Goal: Information Seeking & Learning: Get advice/opinions

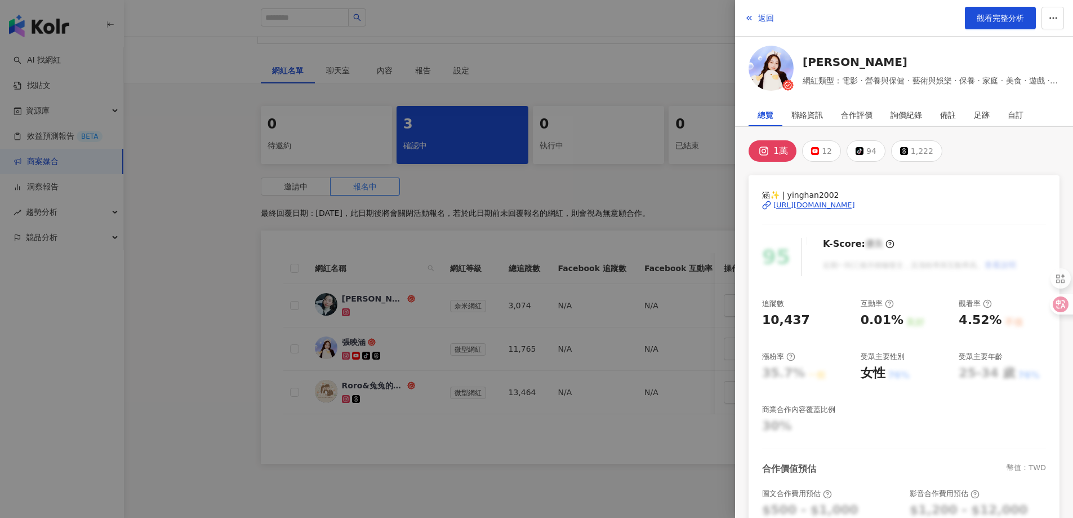
drag, startPoint x: 764, startPoint y: 21, endPoint x: 721, endPoint y: 4, distance: 46.5
click at [764, 21] on span "返回" at bounding box center [766, 18] width 16 height 9
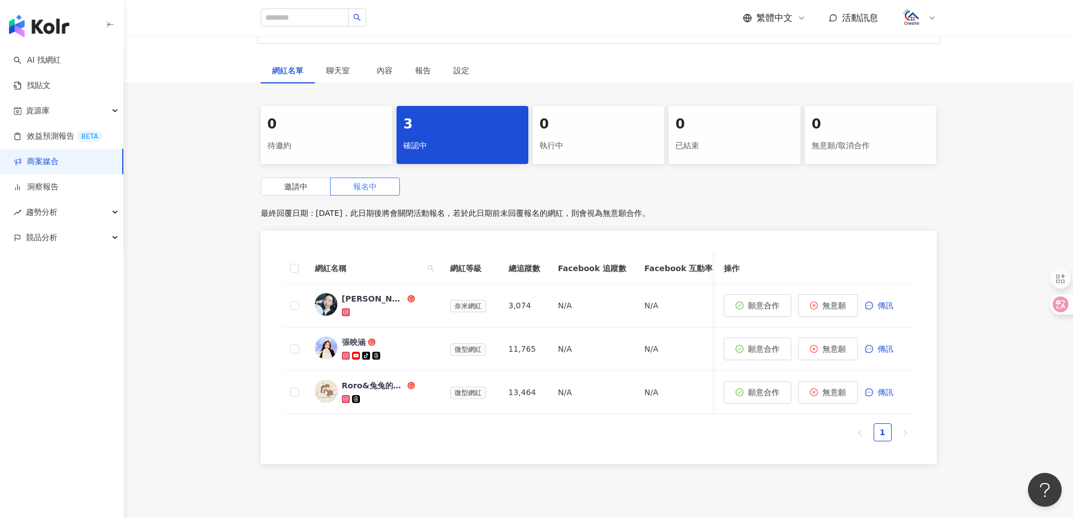
click at [43, 167] on link "商案媒合" at bounding box center [36, 161] width 45 height 11
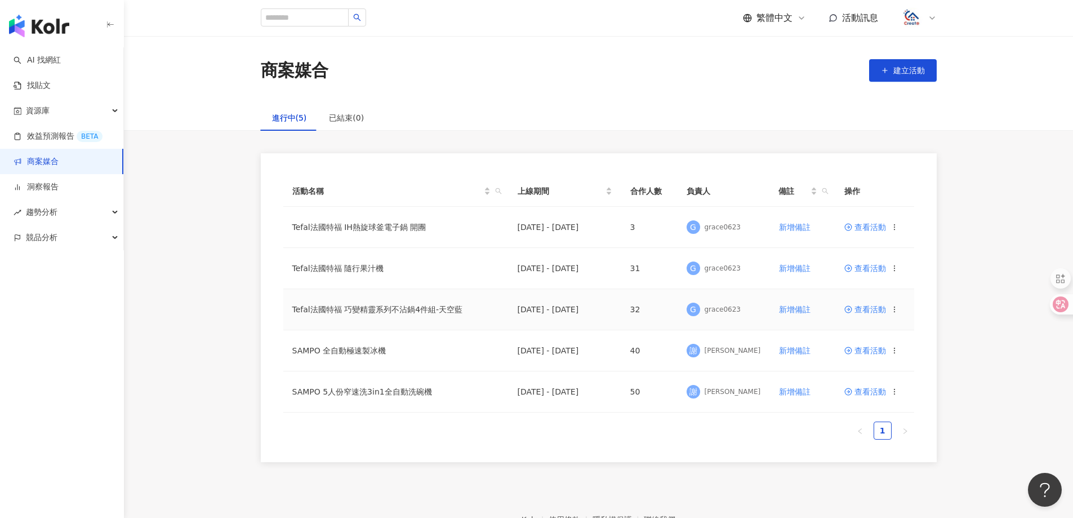
click at [876, 309] on span "查看活動" at bounding box center [865, 309] width 42 height 8
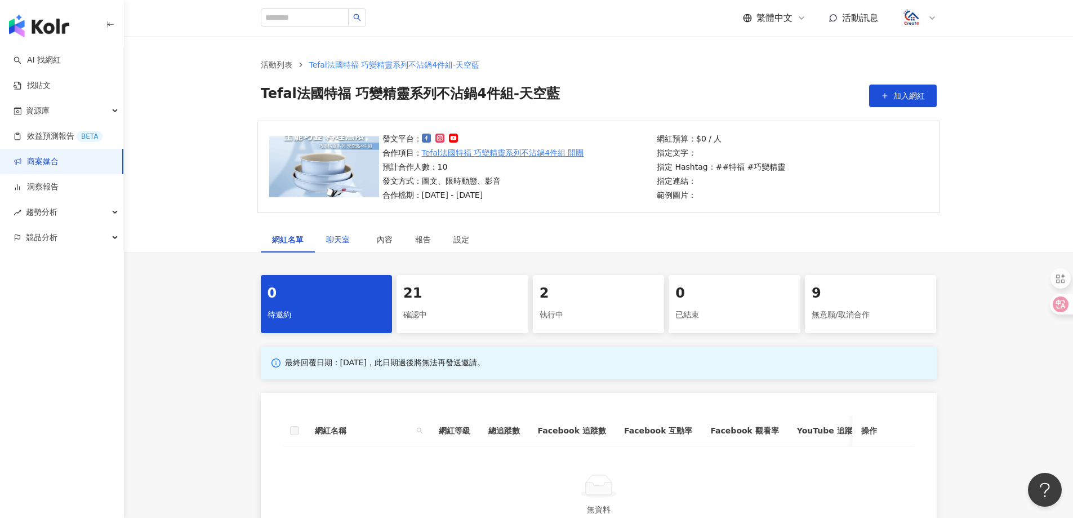
click at [342, 240] on span "聊天室" at bounding box center [340, 239] width 28 height 8
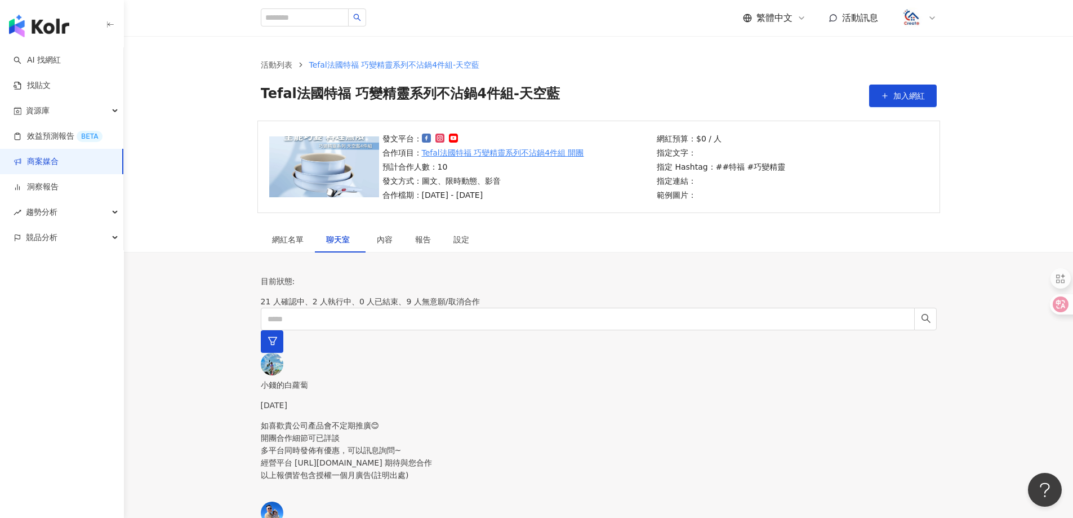
drag, startPoint x: 376, startPoint y: 363, endPoint x: 510, endPoint y: 363, distance: 134.0
click at [376, 419] on div "如喜歡貴公司產品會不定期推廣😊 開團合作細節可已詳談 多平台同時發佈有優惠，可以訊息詢問~ 經營平台 https://portaly.cc/dollar_ea…" at bounding box center [599, 460] width 676 height 82
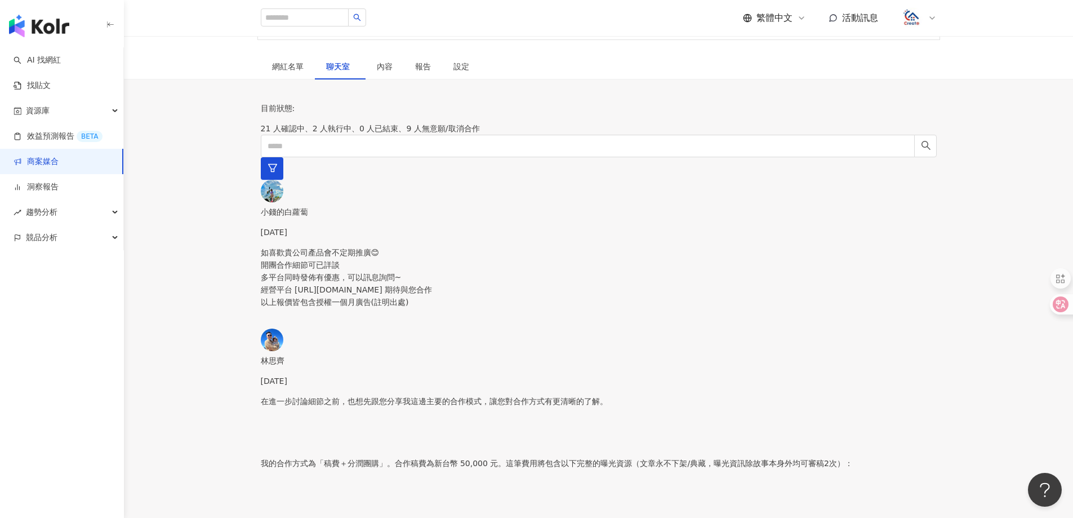
scroll to position [225, 0]
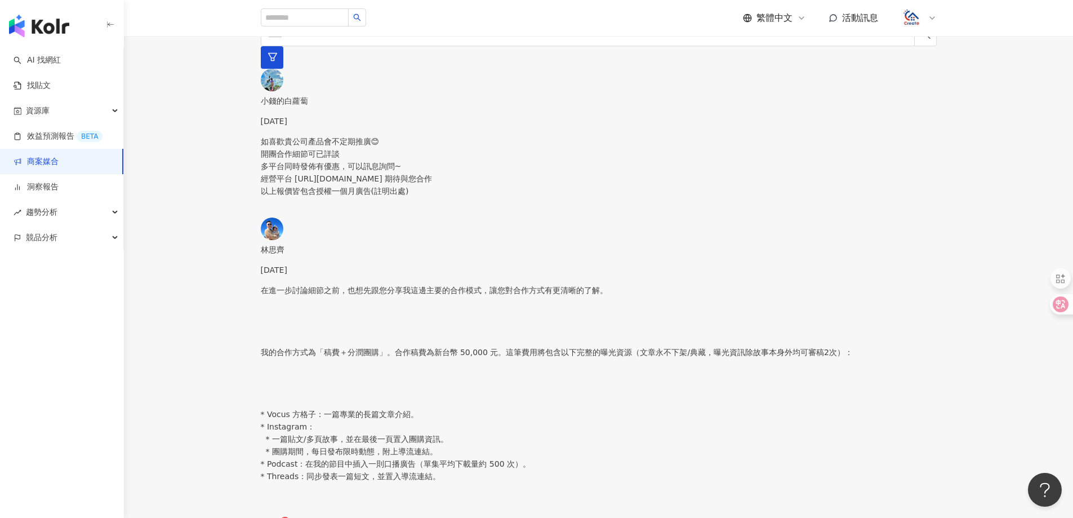
scroll to position [338, 0]
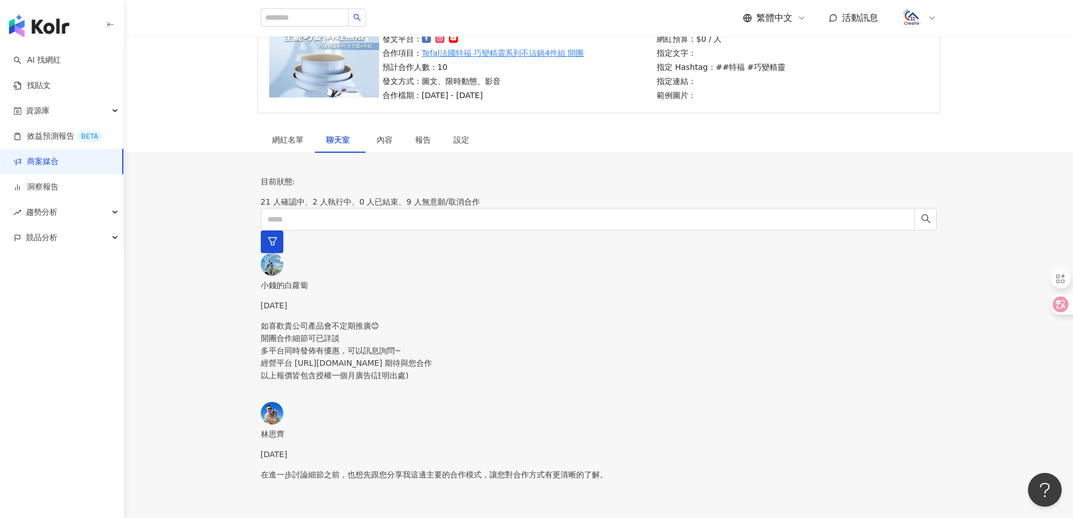
scroll to position [0, 0]
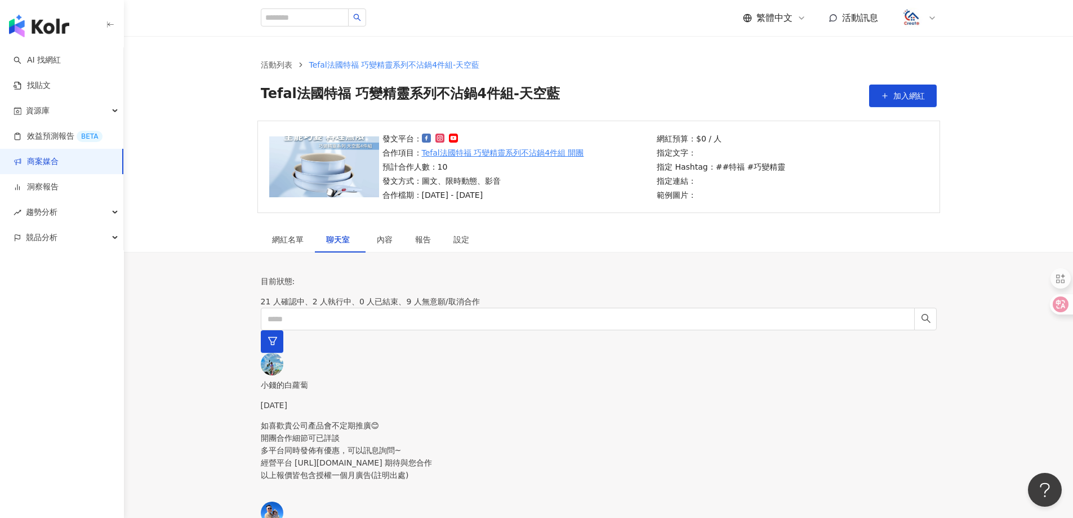
drag, startPoint x: 782, startPoint y: 314, endPoint x: 773, endPoint y: 369, distance: 56.5
drag, startPoint x: 762, startPoint y: 400, endPoint x: 754, endPoint y: 403, distance: 8.6
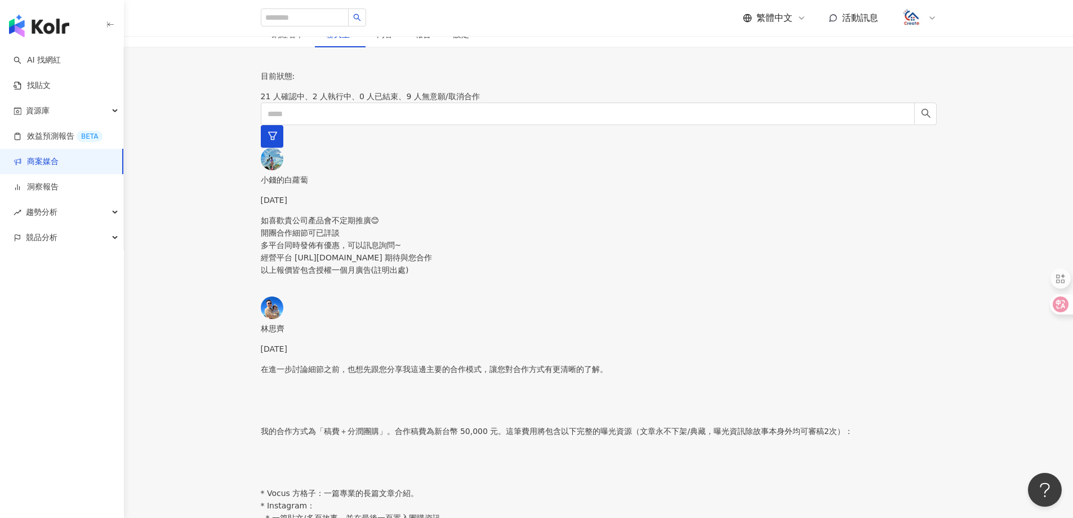
scroll to position [225, 0]
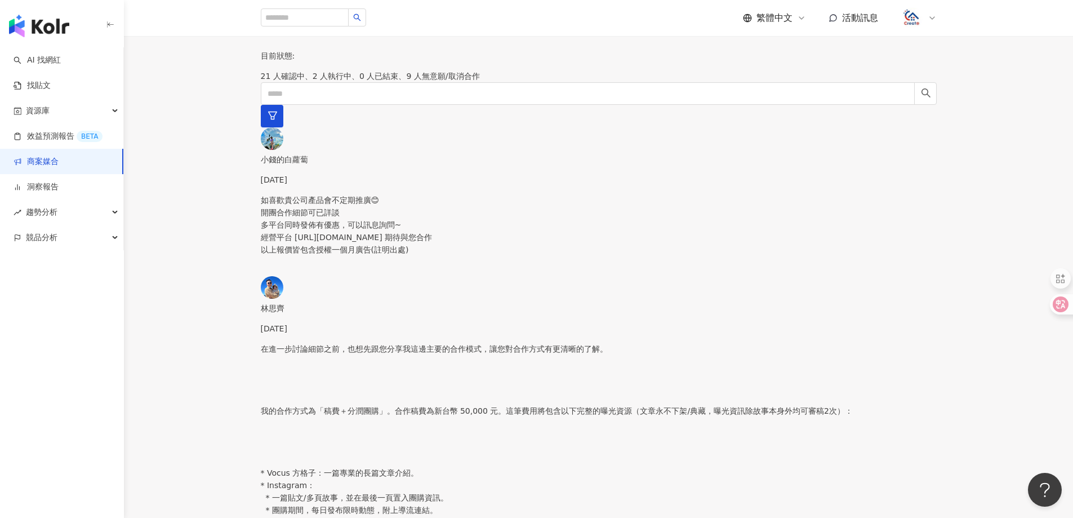
click at [346, 153] on p "小錢的白蘿蔔" at bounding box center [599, 159] width 676 height 12
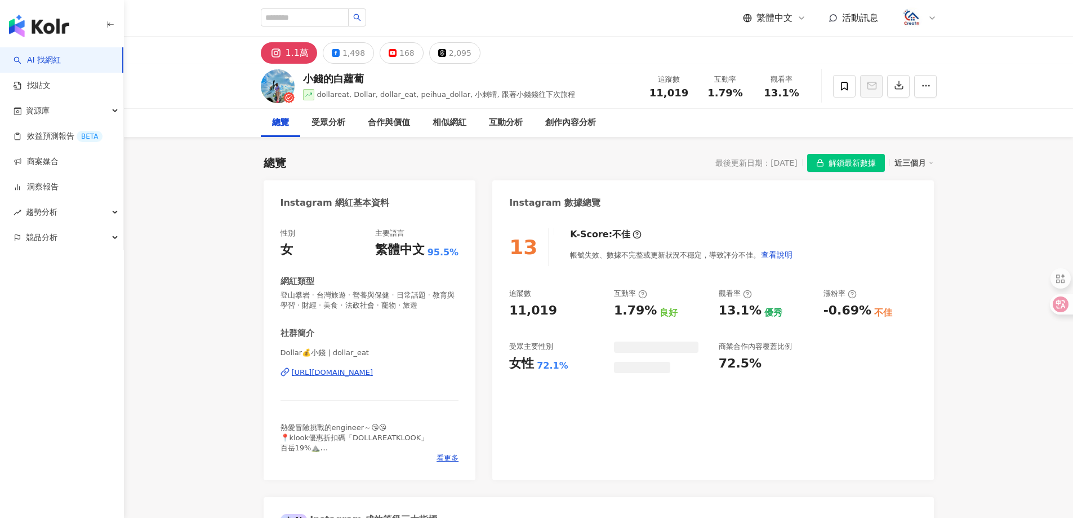
click at [349, 373] on div "[URL][DOMAIN_NAME]" at bounding box center [333, 372] width 82 height 10
